Goal: Task Accomplishment & Management: Complete application form

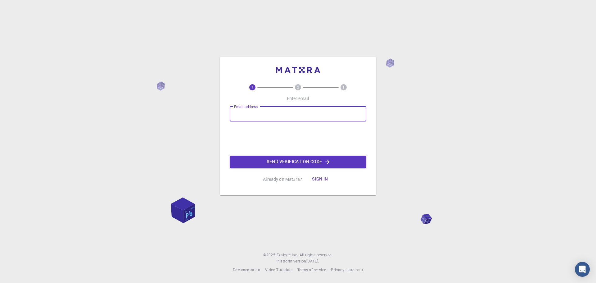
click at [274, 113] on input "Email address" at bounding box center [298, 113] width 137 height 15
type input "[EMAIL_ADDRESS][DOMAIN_NAME]"
click at [314, 163] on button "Send verification code" at bounding box center [298, 162] width 137 height 12
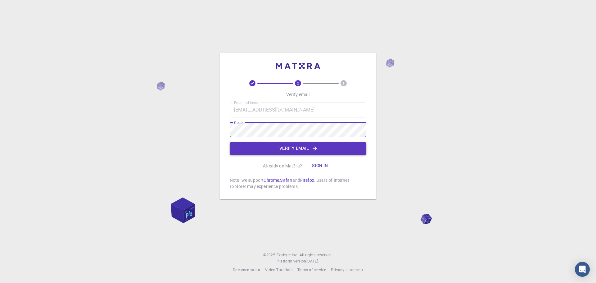
click at [308, 146] on button "Verify email" at bounding box center [298, 148] width 137 height 12
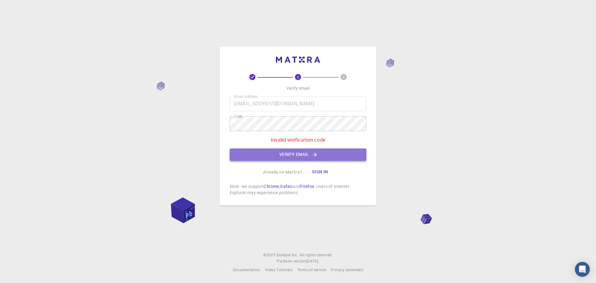
click at [280, 153] on button "Verify email" at bounding box center [298, 154] width 137 height 12
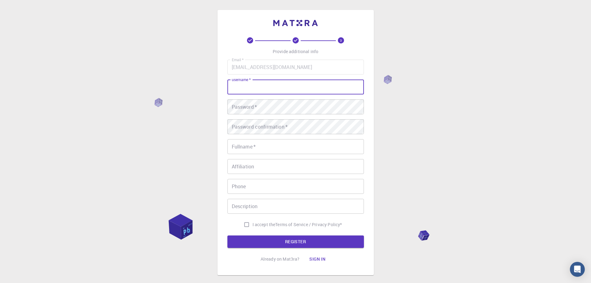
click at [276, 84] on input "username   *" at bounding box center [296, 86] width 137 height 15
type input "ㅏ"
type input "jkkim401"
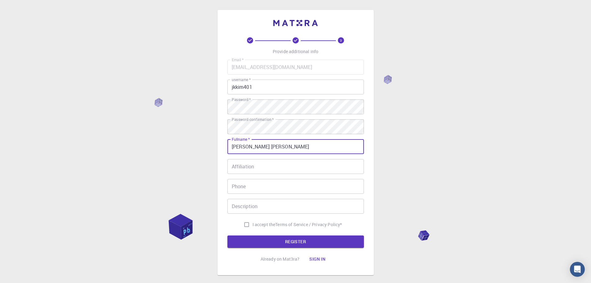
type input "[PERSON_NAME] [PERSON_NAME]"
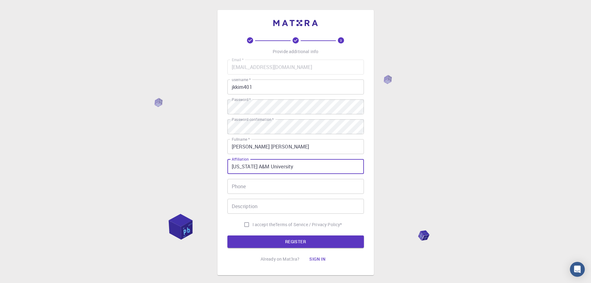
type input "[US_STATE] A&M University"
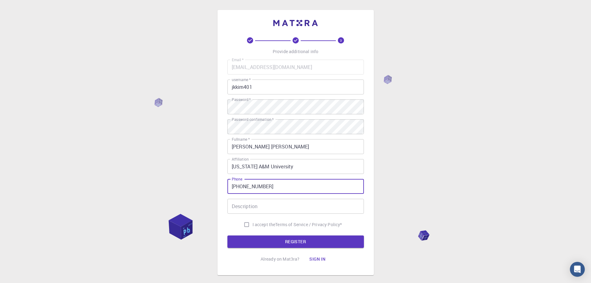
type input "[PHONE_NUMBER]"
click at [271, 221] on label "I accept the Terms of Service / Privacy Policy *" at bounding box center [292, 225] width 102 height 12
click at [253, 221] on input "I accept the Terms of Service / Privacy Policy *" at bounding box center [247, 225] width 12 height 12
checkbox input "true"
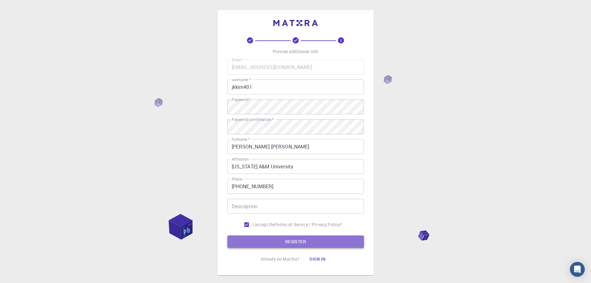
click at [283, 240] on button "REGISTER" at bounding box center [296, 241] width 137 height 12
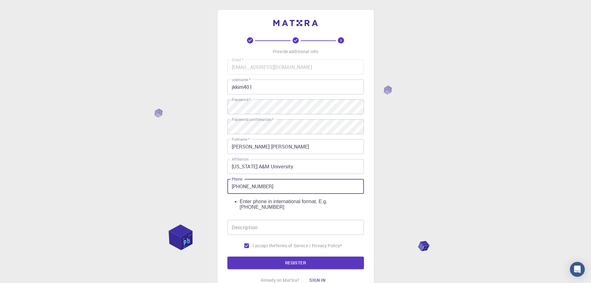
click at [232, 188] on input "[PHONE_NUMBER]" at bounding box center [296, 186] width 137 height 15
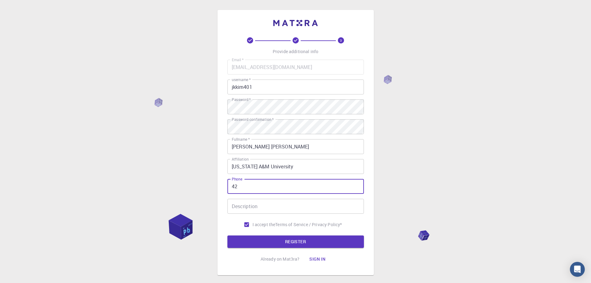
type input "2"
type input "[PHONE_NUMBER]"
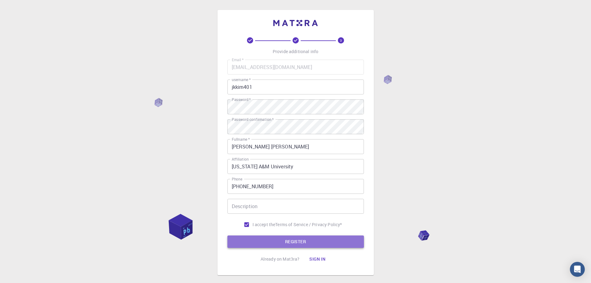
click at [309, 241] on button "REGISTER" at bounding box center [296, 241] width 137 height 12
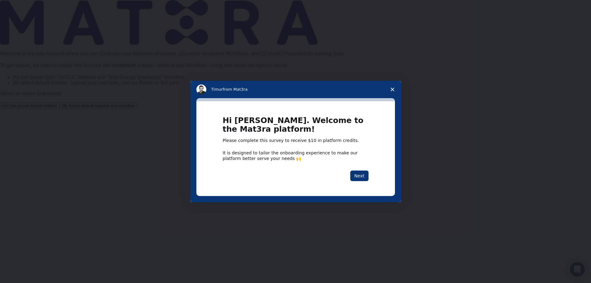
click at [366, 163] on div "Hi [PERSON_NAME]. Welcome to the Mat3ra platform! Please complete this survey t…" at bounding box center [296, 148] width 146 height 65
click at [362, 174] on button "Next" at bounding box center [359, 175] width 18 height 11
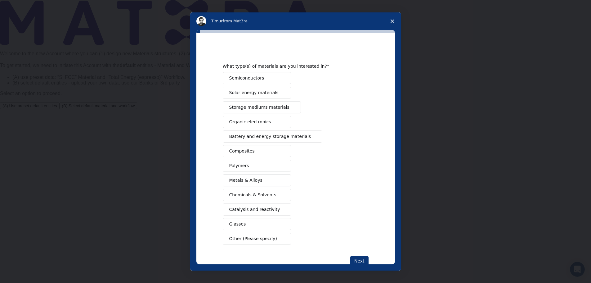
scroll to position [17, 0]
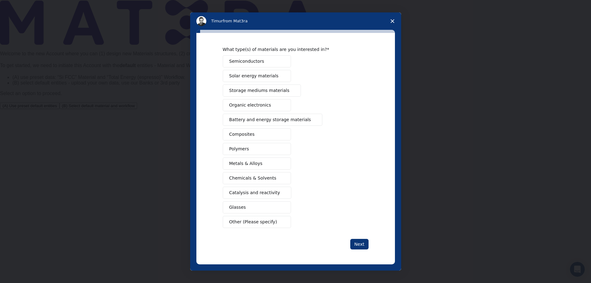
click at [244, 148] on span "Polymers" at bounding box center [239, 149] width 20 height 7
click at [268, 131] on button "Composites" at bounding box center [257, 134] width 68 height 12
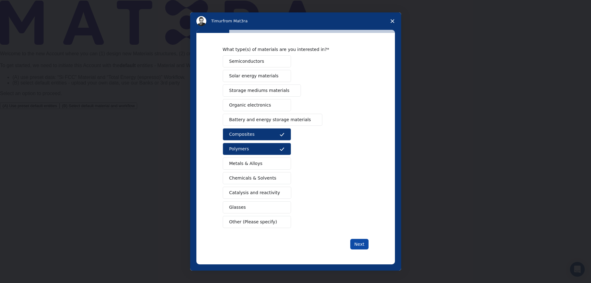
click at [357, 243] on button "Next" at bounding box center [359, 244] width 18 height 11
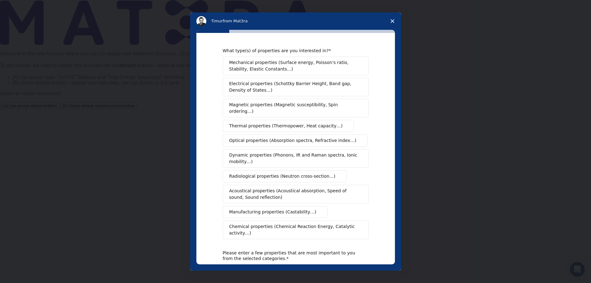
click at [309, 79] on button "Electrical properties (Schottky Barrier Height, Band gap, Density of States…)" at bounding box center [296, 87] width 146 height 19
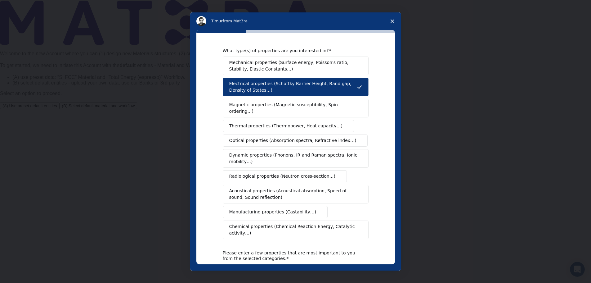
scroll to position [56, 0]
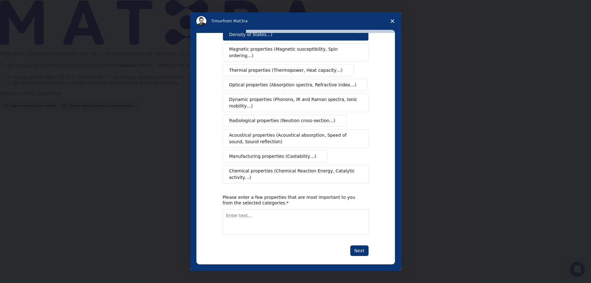
click at [367, 240] on div "What type(s) of properties are you interested in? Mechanical properties (Surfac…" at bounding box center [295, 148] width 199 height 231
click at [361, 245] on button "Next" at bounding box center [359, 250] width 18 height 11
click at [363, 252] on button "Next" at bounding box center [359, 257] width 18 height 11
click at [342, 228] on textarea "Enter text..." at bounding box center [296, 221] width 146 height 25
click at [339, 214] on textarea "Enter text..." at bounding box center [296, 221] width 146 height 25
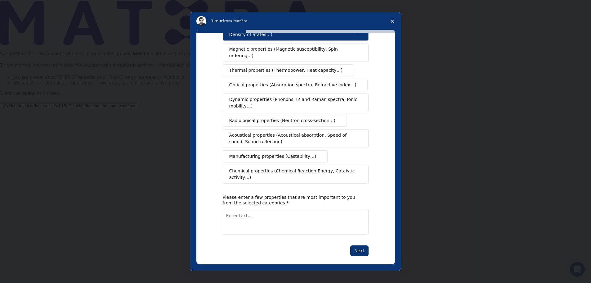
type textarea "B"
type textarea "DOS"
click at [357, 250] on div "What type(s) of properties are you interested in? Mechanical properties (Surfac…" at bounding box center [295, 148] width 199 height 231
click at [357, 245] on button "Next" at bounding box center [359, 250] width 18 height 11
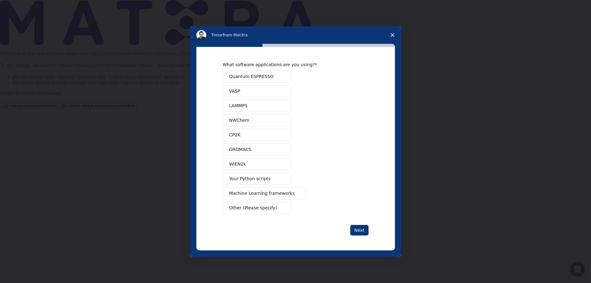
scroll to position [0, 0]
click at [252, 134] on button "CP2K" at bounding box center [257, 135] width 68 height 12
click at [285, 77] on button "Quantum ESPRESSO" at bounding box center [257, 76] width 68 height 12
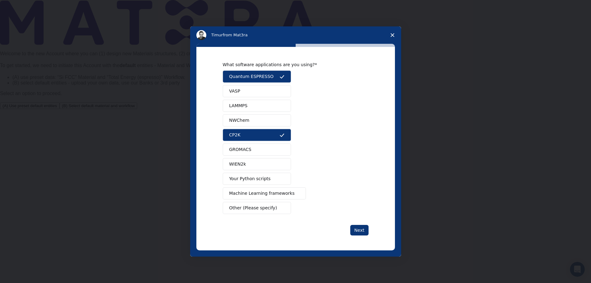
click at [254, 88] on button "VASP" at bounding box center [257, 91] width 68 height 12
click at [274, 130] on button "CP2K" at bounding box center [257, 135] width 68 height 12
click at [361, 228] on button "Next" at bounding box center [359, 230] width 18 height 11
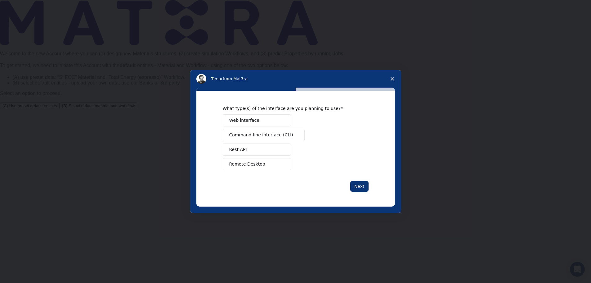
click at [264, 120] on button "Web interface" at bounding box center [257, 120] width 68 height 12
click at [359, 187] on button "Next" at bounding box center [359, 186] width 18 height 11
click at [268, 138] on button "Perform research" at bounding box center [257, 135] width 68 height 12
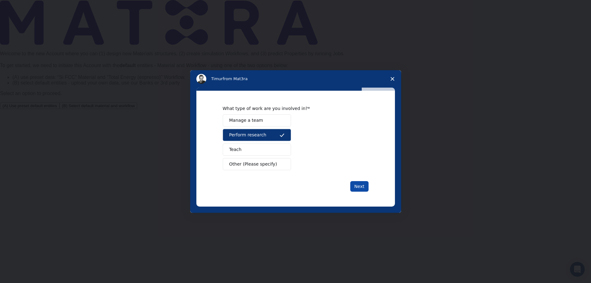
click at [359, 189] on button "Next" at bounding box center [359, 186] width 18 height 11
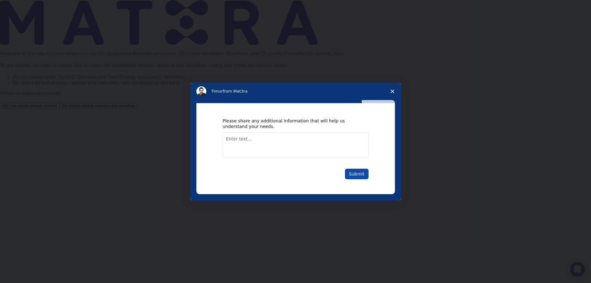
click at [361, 174] on button "Submit" at bounding box center [357, 174] width 24 height 11
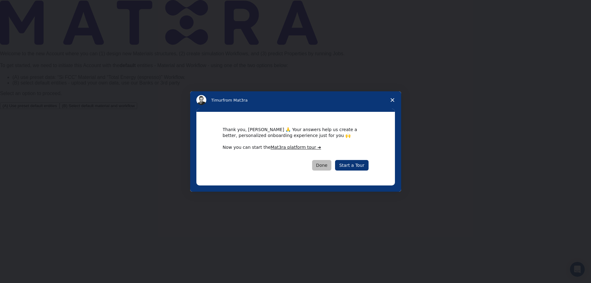
click at [327, 167] on button "Done" at bounding box center [322, 165] width 20 height 11
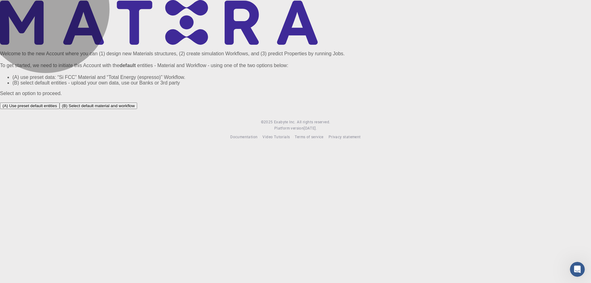
click at [138, 109] on button "(B) Select default material and workflow" at bounding box center [99, 105] width 78 height 7
